Goal: Browse casually: Explore the website without a specific task or goal

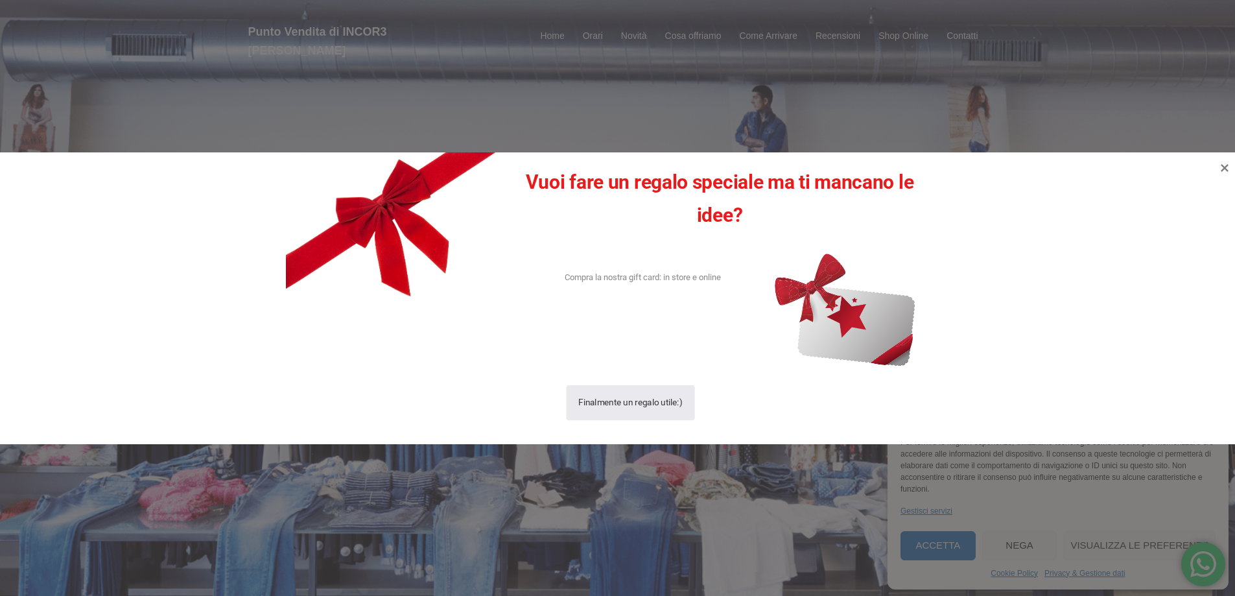
click at [652, 403] on div "Finalmente un regalo utile:)" at bounding box center [631, 402] width 104 height 36
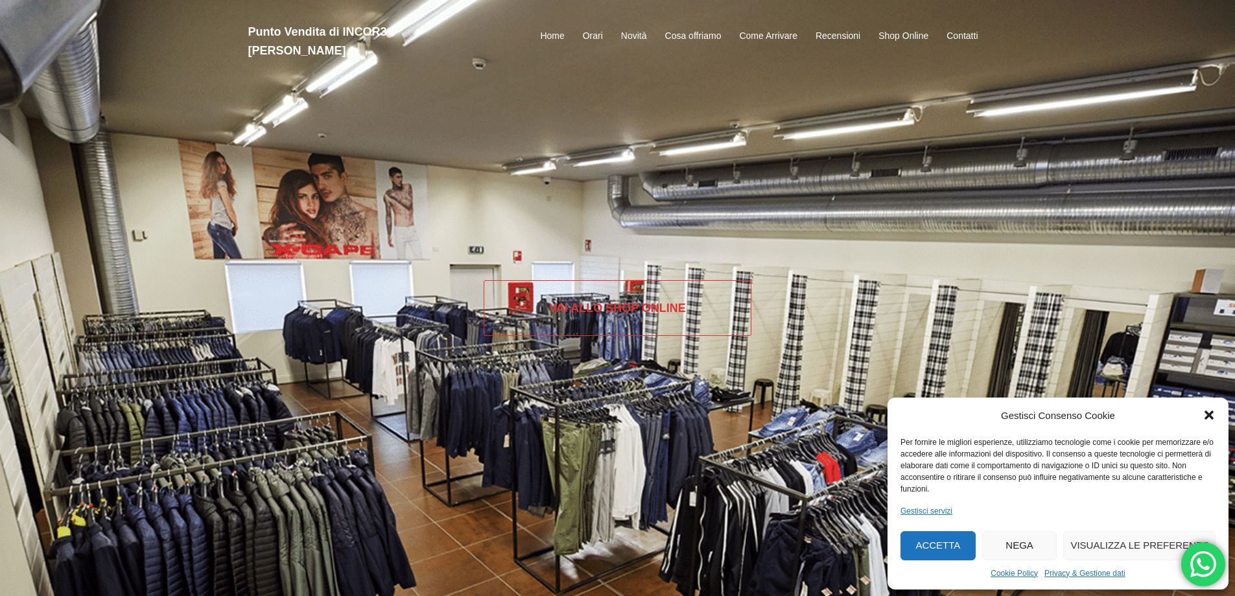
click at [660, 314] on link "Vai allo SHOP ONLINE" at bounding box center [618, 308] width 268 height 56
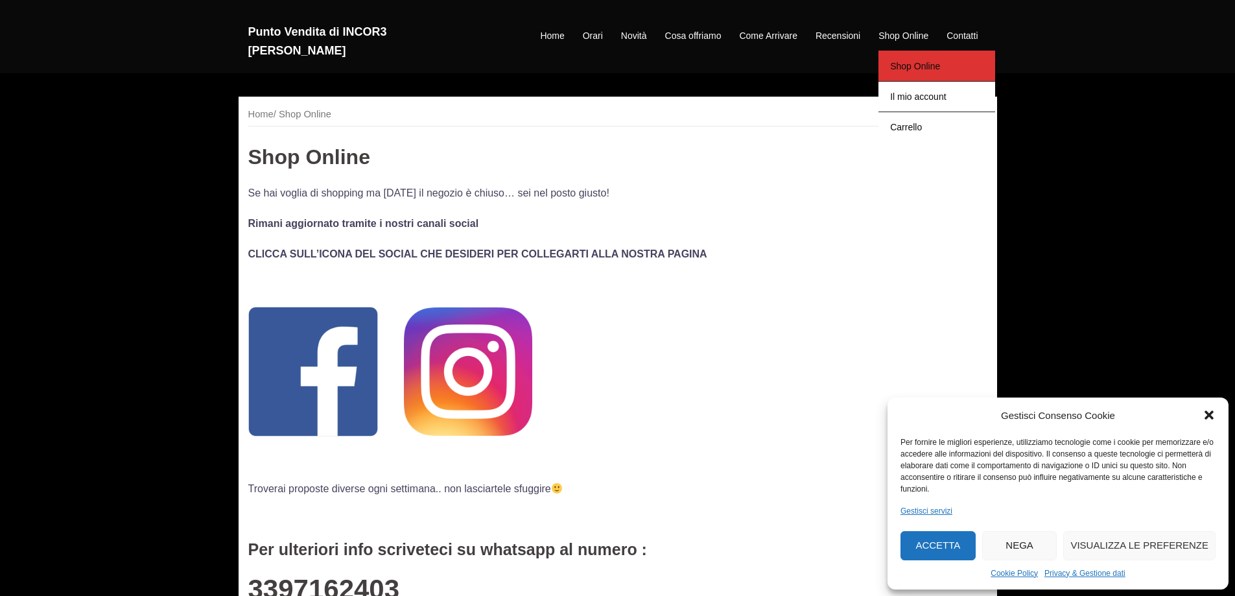
click at [919, 58] on link "Shop Online" at bounding box center [937, 66] width 117 height 30
click at [538, 29] on li "Home" at bounding box center [552, 37] width 42 height 16
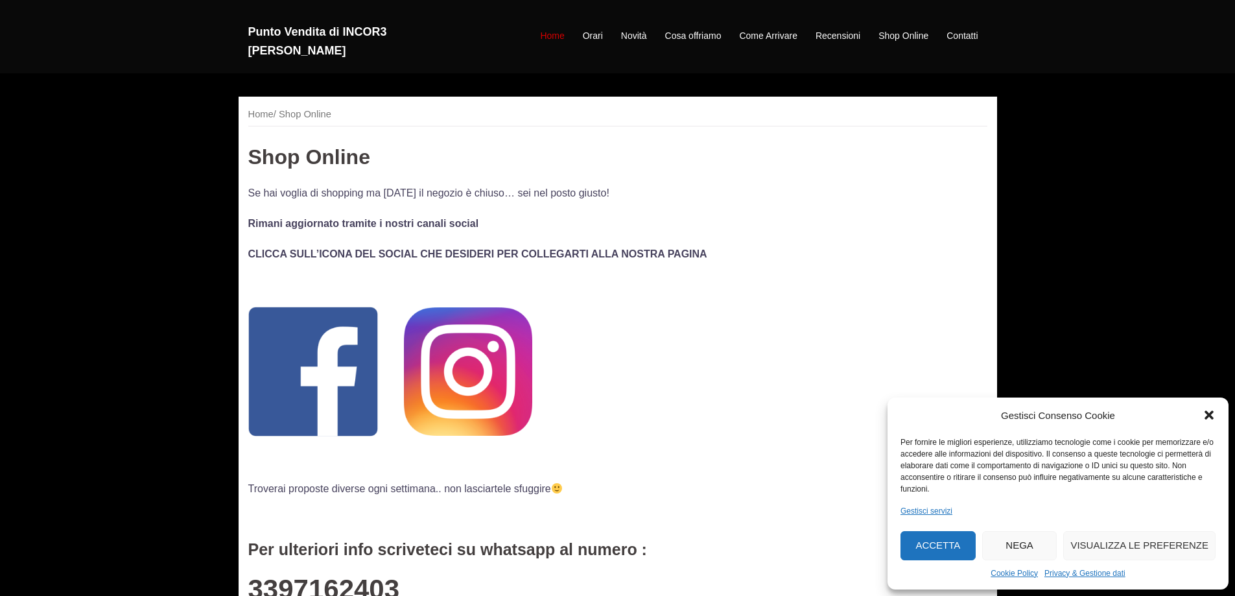
click at [555, 29] on link "Home" at bounding box center [552, 37] width 24 height 16
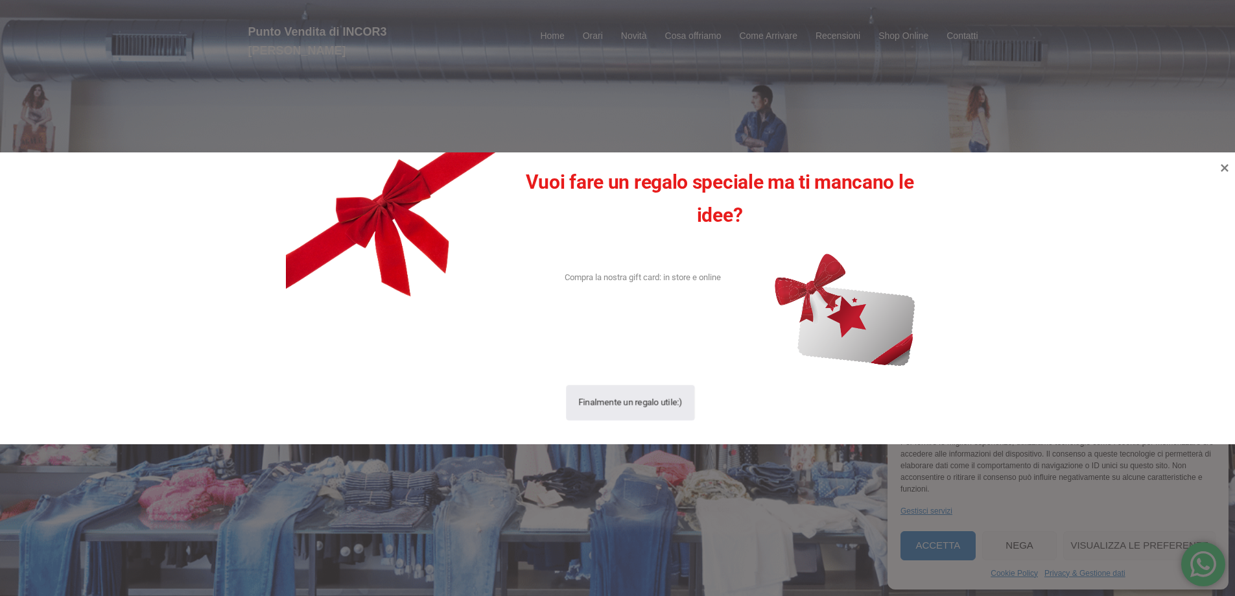
click at [617, 406] on div "Finalmente un regalo utile:)" at bounding box center [631, 402] width 104 height 36
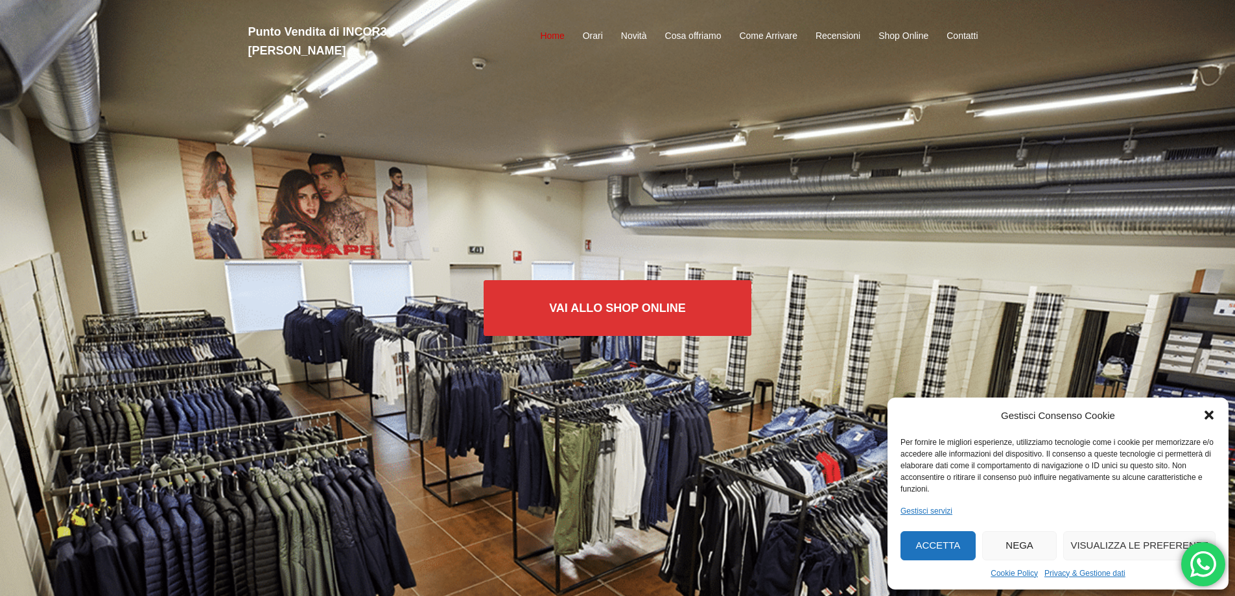
click at [554, 29] on link "Home" at bounding box center [552, 37] width 24 height 16
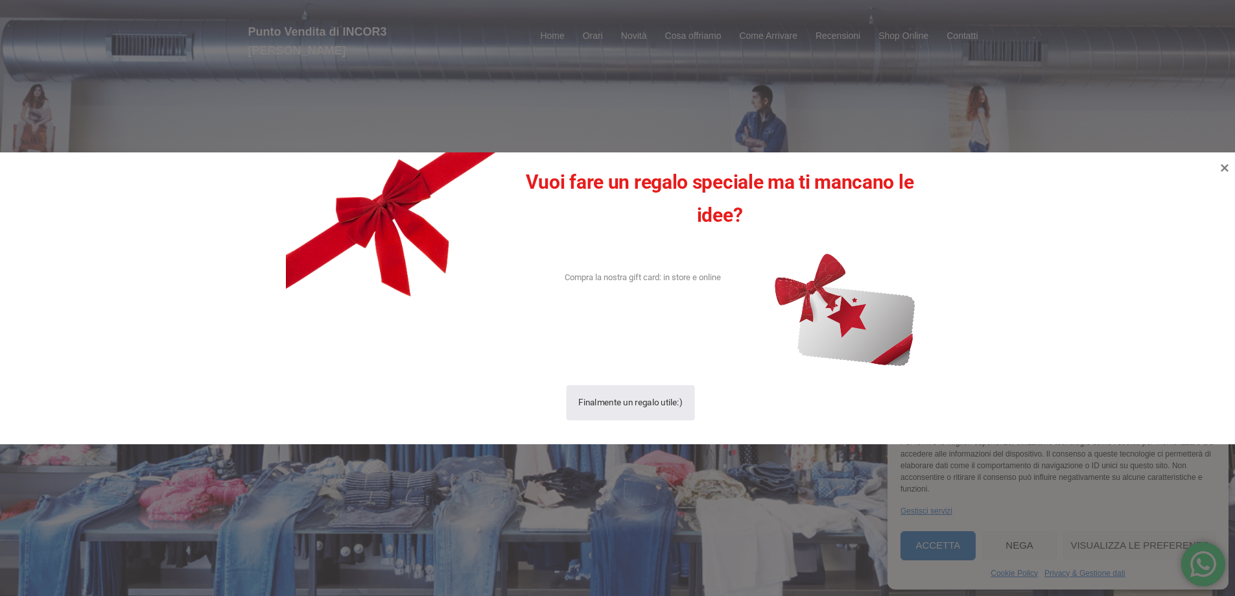
click at [613, 406] on div "Finalmente un regalo utile:)" at bounding box center [631, 402] width 104 height 36
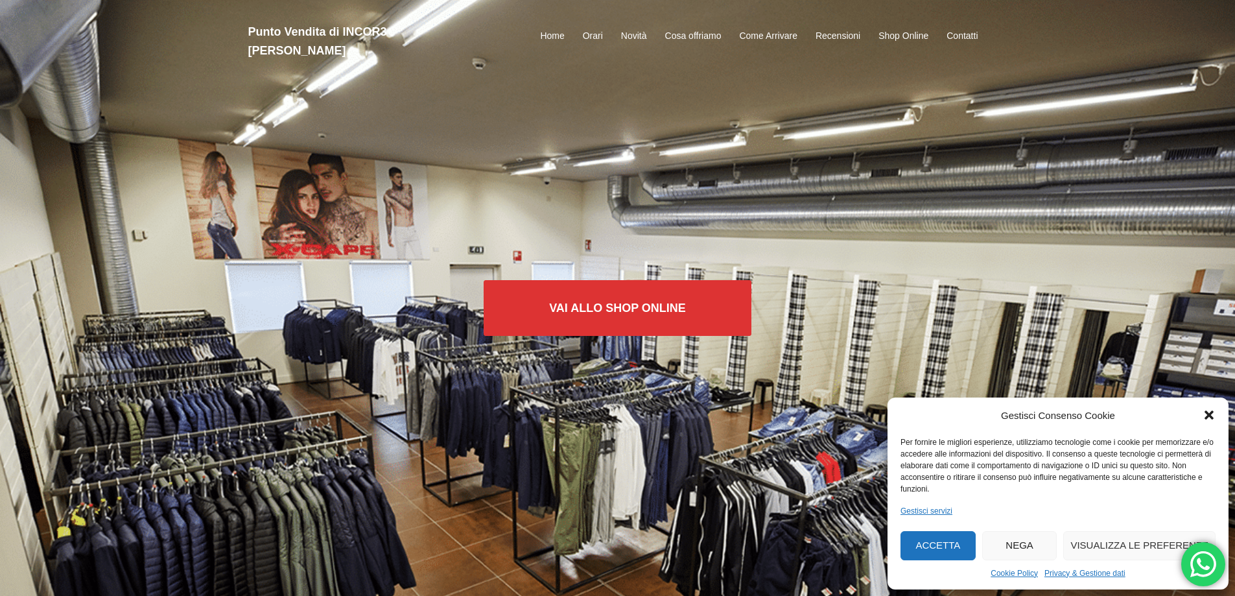
click at [1002, 540] on button "Nega" at bounding box center [1019, 545] width 75 height 29
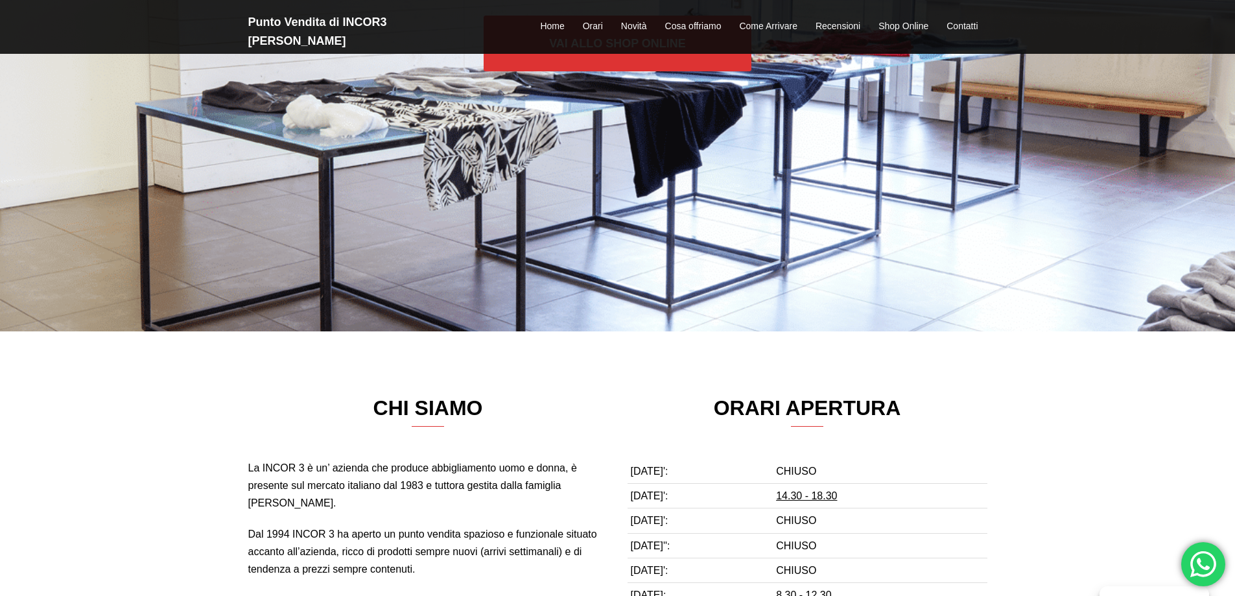
scroll to position [259, 0]
